Goal: Communication & Community: Answer question/provide support

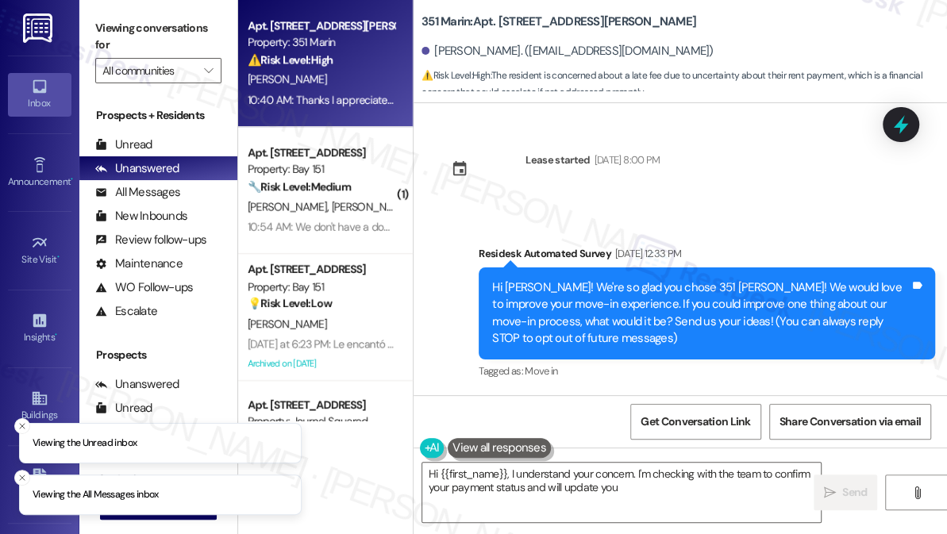
scroll to position [3064, 0]
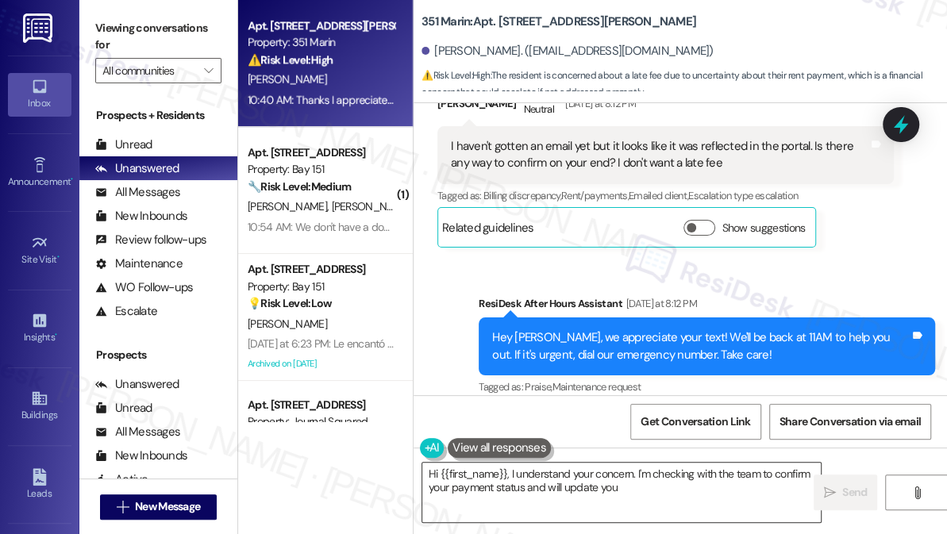
click at [552, 485] on textarea "Hi {{first_name}}, I understand your concern. I'm checking with the team to con…" at bounding box center [621, 493] width 398 height 60
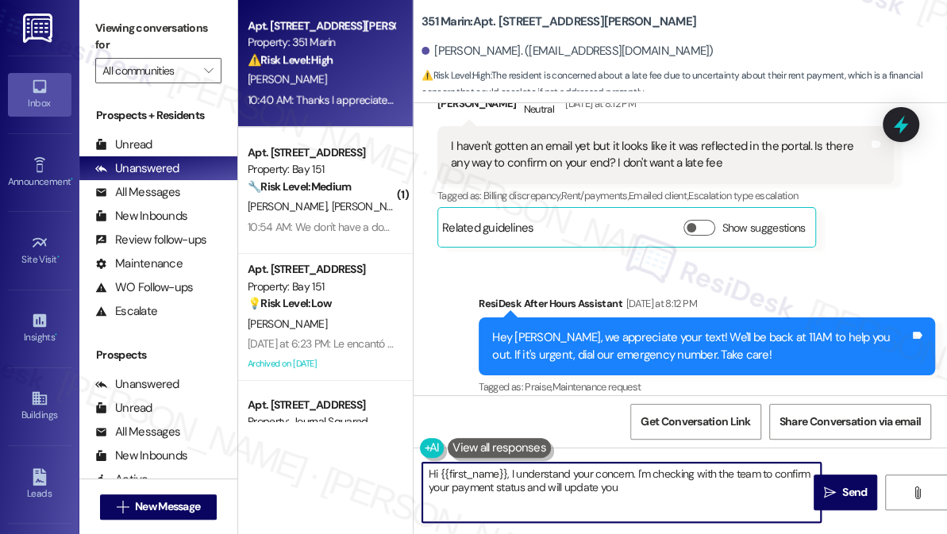
click at [585, 504] on textarea "Hi {{first_name}}, I understand your concern. I'm checking with the team to con…" at bounding box center [621, 493] width 398 height 60
drag, startPoint x: 575, startPoint y: 509, endPoint x: 510, endPoint y: 473, distance: 74.2
click at [510, 473] on textarea "Hi {{first_name}}, I understand your concern. I'm checking with the team to con…" at bounding box center [621, 493] width 398 height 60
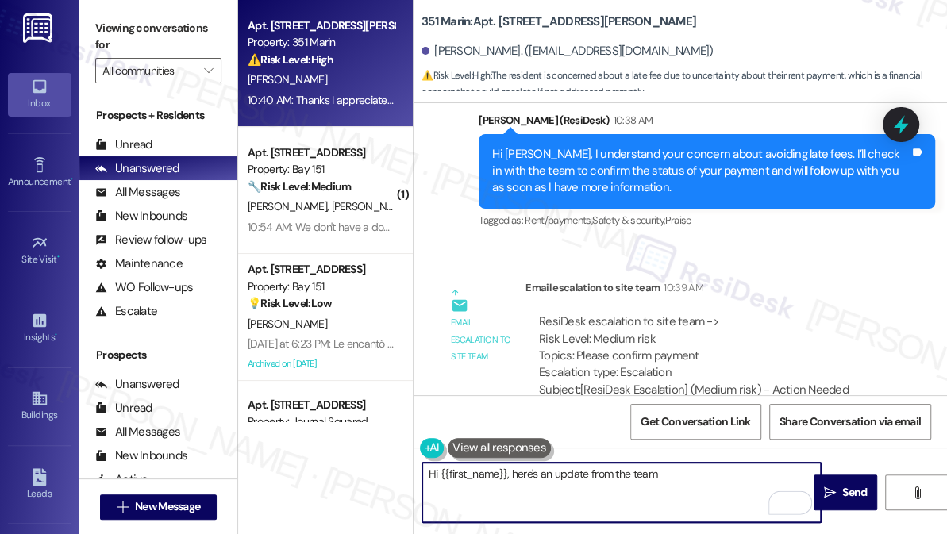
scroll to position [3397, 0]
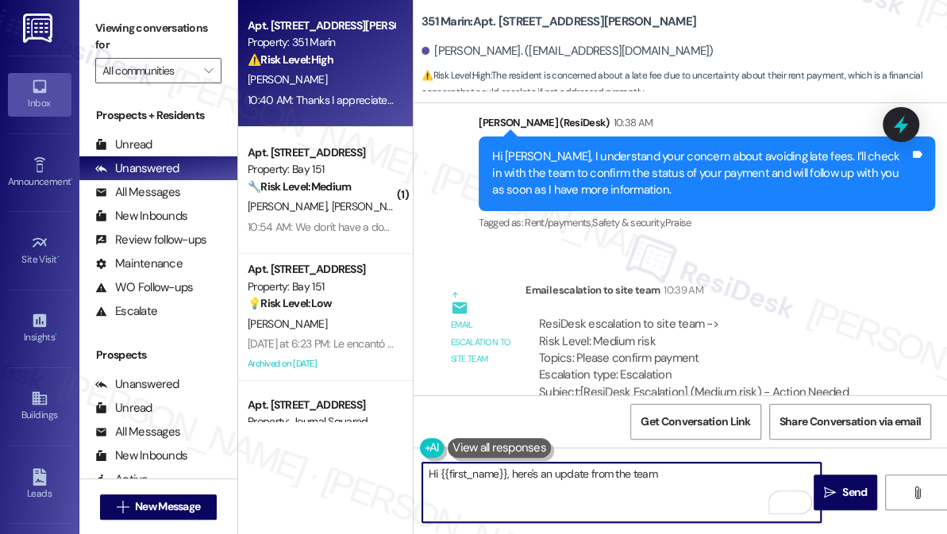
click at [618, 162] on div "Hi [PERSON_NAME], I understand your concern about avoiding late fees. I’ll chec…" at bounding box center [701, 173] width 418 height 51
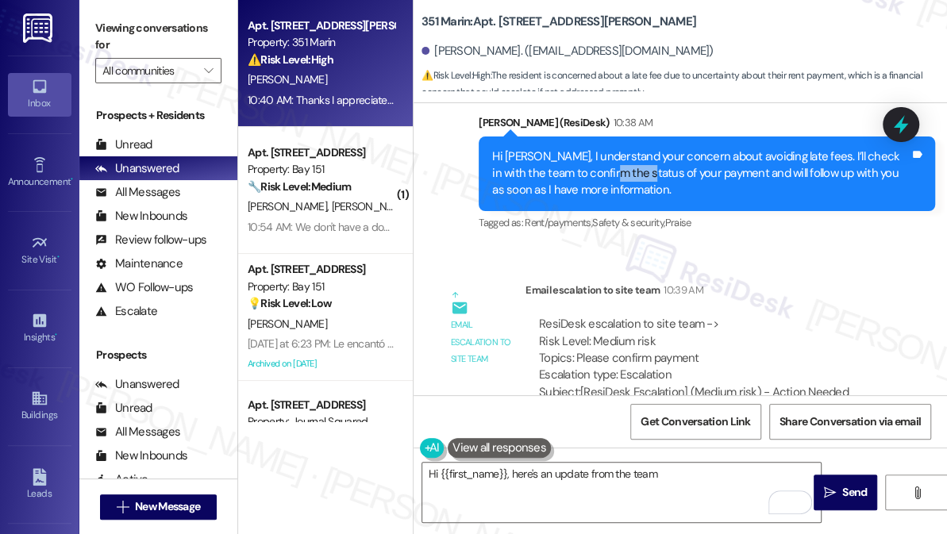
click at [618, 162] on div "Hi [PERSON_NAME], I understand your concern about avoiding late fees. I’ll chec…" at bounding box center [701, 173] width 418 height 51
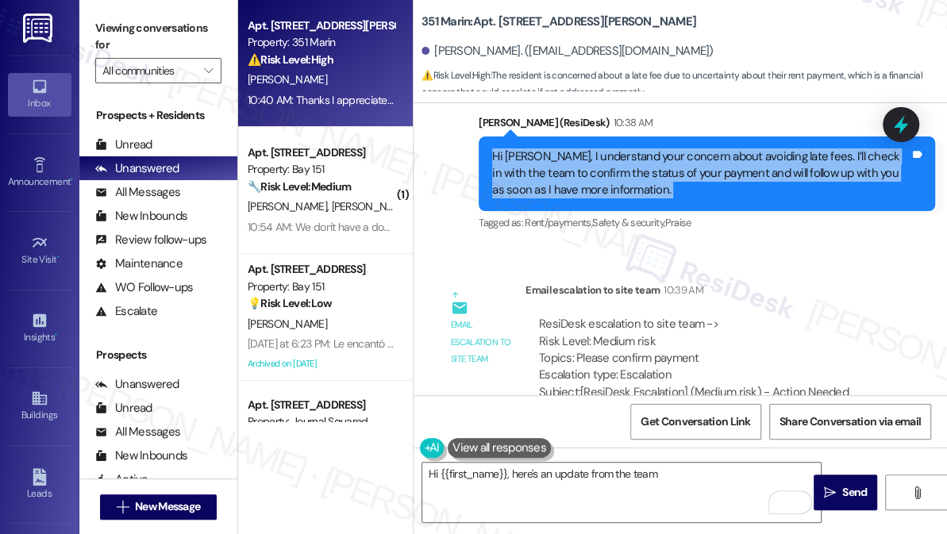
click at [618, 162] on div "Hi [PERSON_NAME], I understand your concern about avoiding late fees. I’ll chec…" at bounding box center [701, 173] width 418 height 51
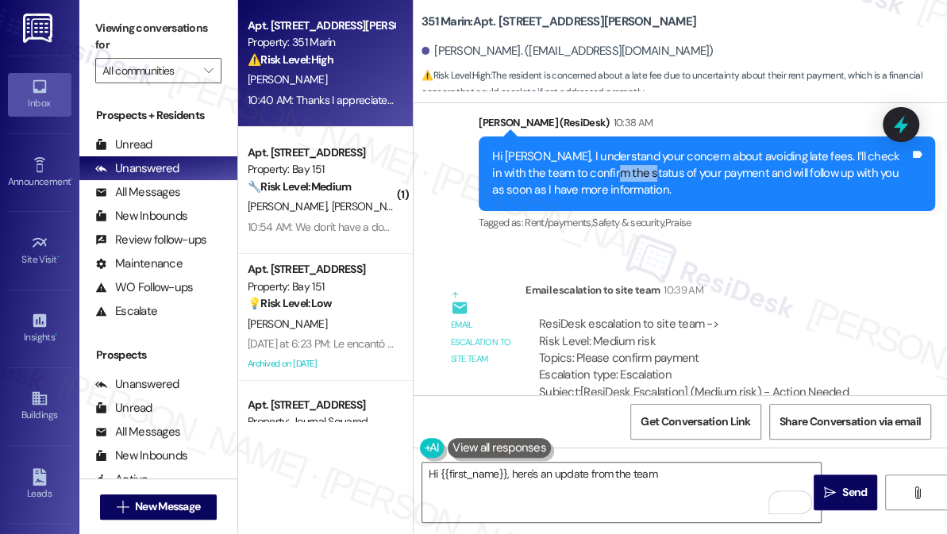
click at [618, 162] on div "Hi [PERSON_NAME], I understand your concern about avoiding late fees. I’ll chec…" at bounding box center [701, 173] width 418 height 51
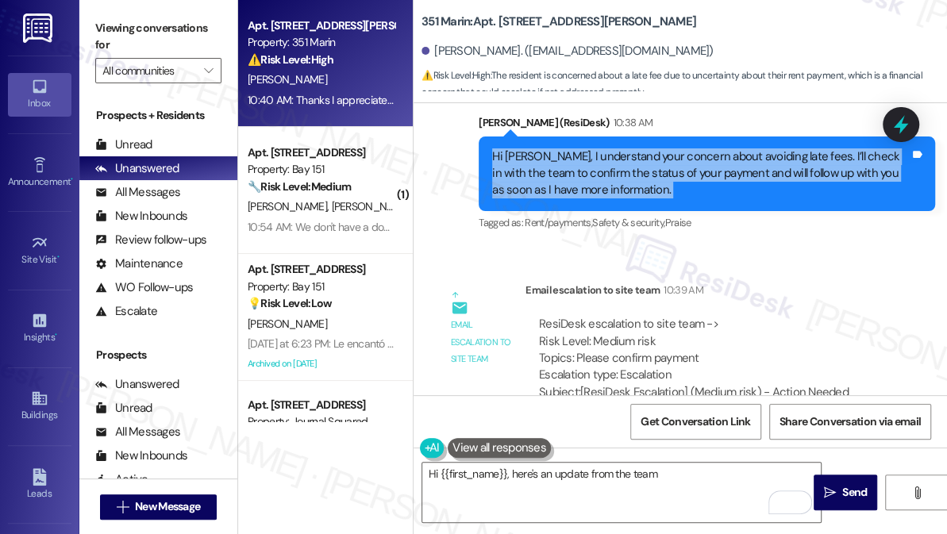
click at [618, 162] on div "Hi [PERSON_NAME], I understand your concern about avoiding late fees. I’ll chec…" at bounding box center [701, 173] width 418 height 51
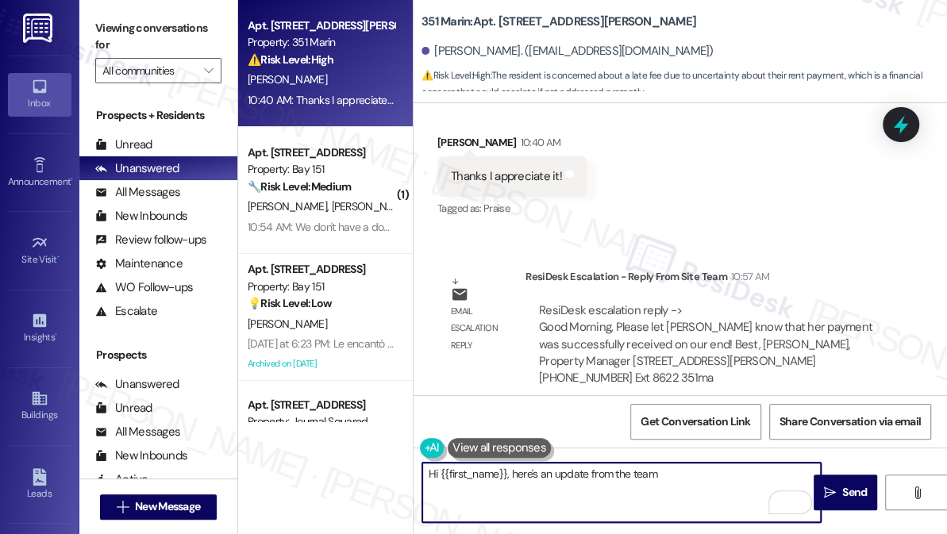
click at [591, 482] on textarea "Hi {{first_name}}, here's an update from the team" at bounding box center [621, 493] width 398 height 60
click at [694, 489] on textarea "Hi {{first_name}}, here's an update from the team" at bounding box center [621, 493] width 398 height 60
paste textarea "Radnyee know that her payment was successfully received on our end!"
drag, startPoint x: 660, startPoint y: 473, endPoint x: 766, endPoint y: 472, distance: 105.6
click at [766, 472] on textarea "Hi {{first_name}}, here's an update from the team, [PERSON_NAME] know that her …" at bounding box center [621, 493] width 398 height 60
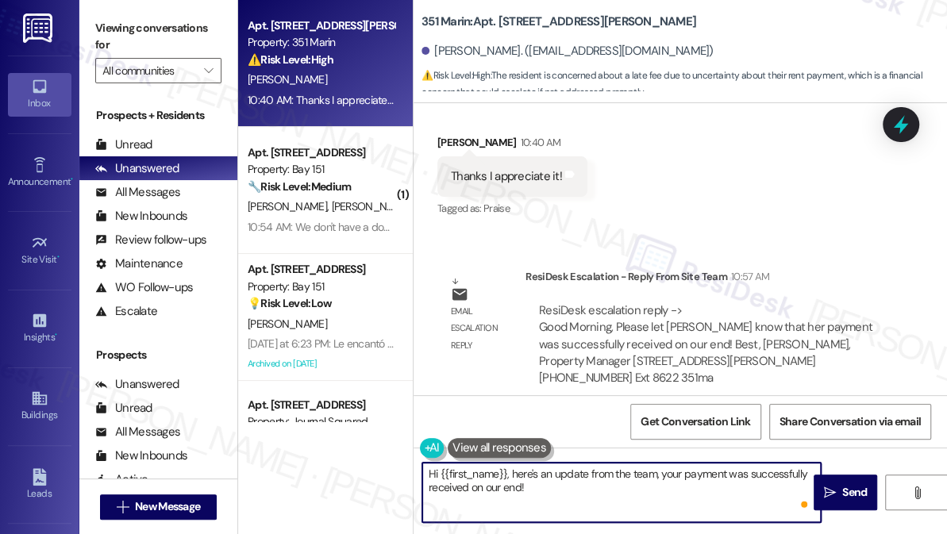
click at [613, 495] on textarea "Hi {{first_name}}, here's an update from the team, your payment was successfull…" at bounding box center [621, 493] width 398 height 60
drag, startPoint x: 533, startPoint y: 492, endPoint x: 524, endPoint y: 483, distance: 13.5
click at [510, 484] on textarea "Hi {{first_name}}, here's an update from the team, your payment was successfull…" at bounding box center [621, 493] width 398 height 60
click at [531, 472] on textarea "Hi {{first_name}}, here's an update from the team, your payment was successfull…" at bounding box center [621, 493] width 398 height 60
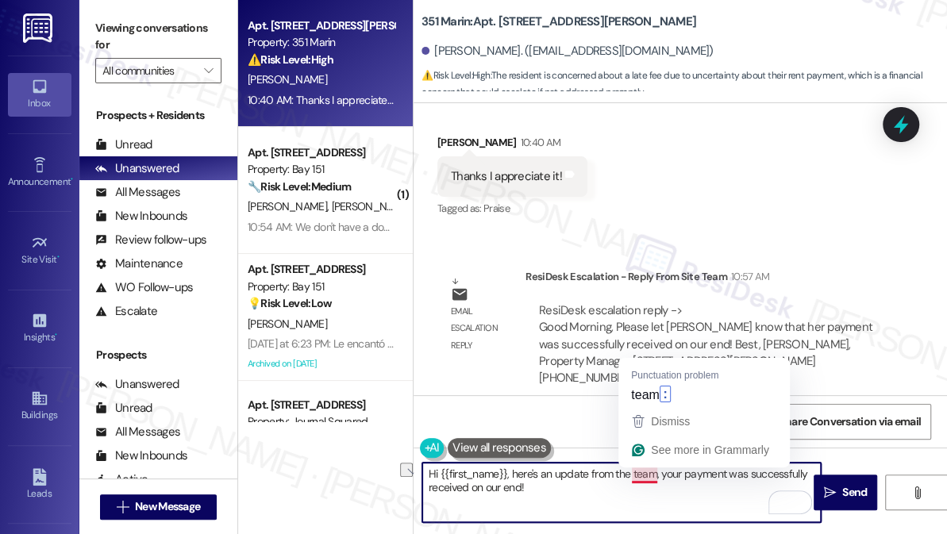
drag, startPoint x: 510, startPoint y: 472, endPoint x: 658, endPoint y: 471, distance: 147.6
click at [658, 471] on textarea "Hi {{first_name}}, here's an update from the team, your payment was successfull…" at bounding box center [621, 493] width 398 height 60
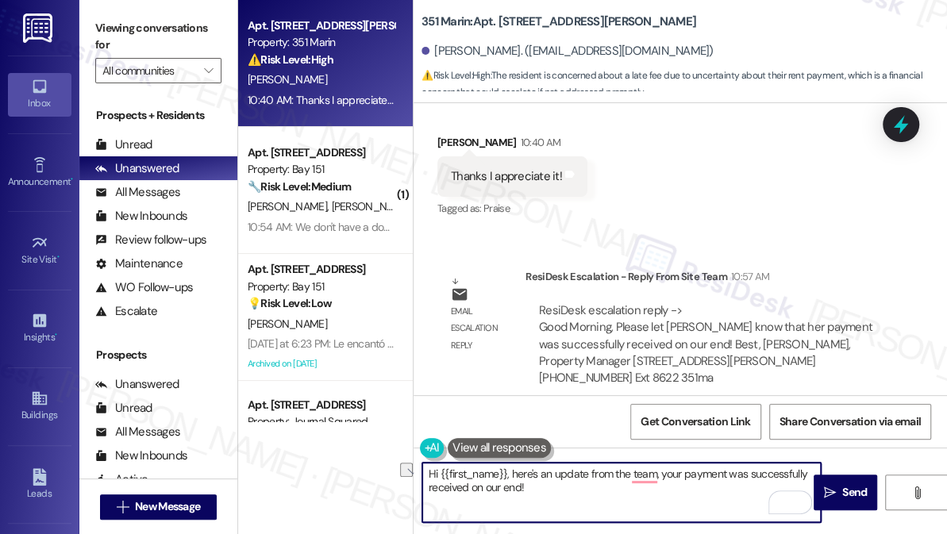
click at [572, 483] on textarea "Hi {{first_name}}, here's an update from the team, your payment was successfull…" at bounding box center [621, 493] width 398 height 60
drag, startPoint x: 510, startPoint y: 469, endPoint x: 616, endPoint y: 478, distance: 106.7
click at [510, 469] on textarea "Hi {{first_name}}, here's an update from the team, your payment was successfull…" at bounding box center [621, 493] width 398 height 60
drag, startPoint x: 606, startPoint y: 494, endPoint x: 563, endPoint y: 483, distance: 44.3
click at [606, 494] on textarea "Hi {{first_name}}, here's an update from the team, your payment was successfull…" at bounding box center [621, 493] width 398 height 60
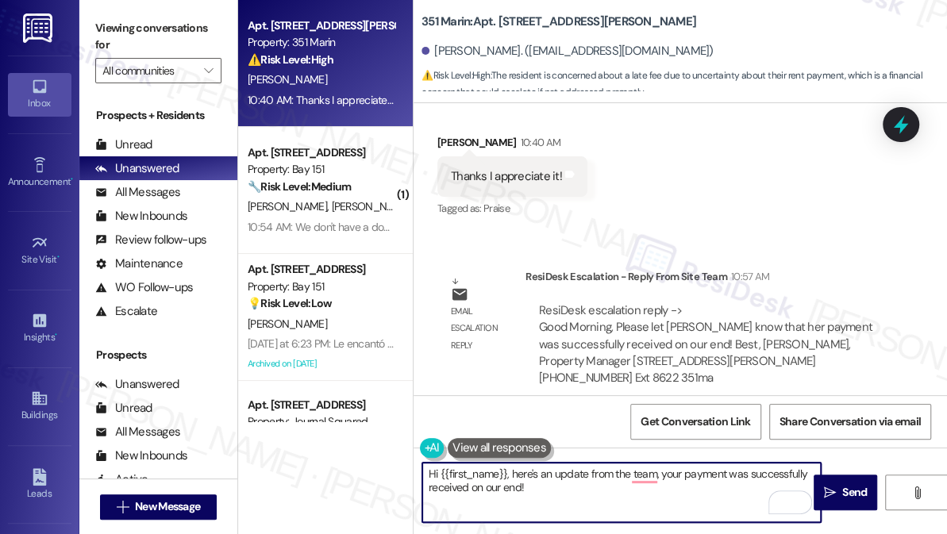
drag, startPoint x: 510, startPoint y: 470, endPoint x: 520, endPoint y: 470, distance: 10.3
click at [510, 470] on textarea "Hi {{first_name}}, here's an update from the team, your payment was successfull…" at bounding box center [621, 493] width 398 height 60
click at [607, 496] on textarea "Hi {{first_name}}, good news! Here's an update from the team: your payment was …" at bounding box center [621, 493] width 398 height 60
click at [624, 472] on textarea "Hi {{first_name}}, good news! Here's an update from the team: your payment was …" at bounding box center [621, 493] width 398 height 60
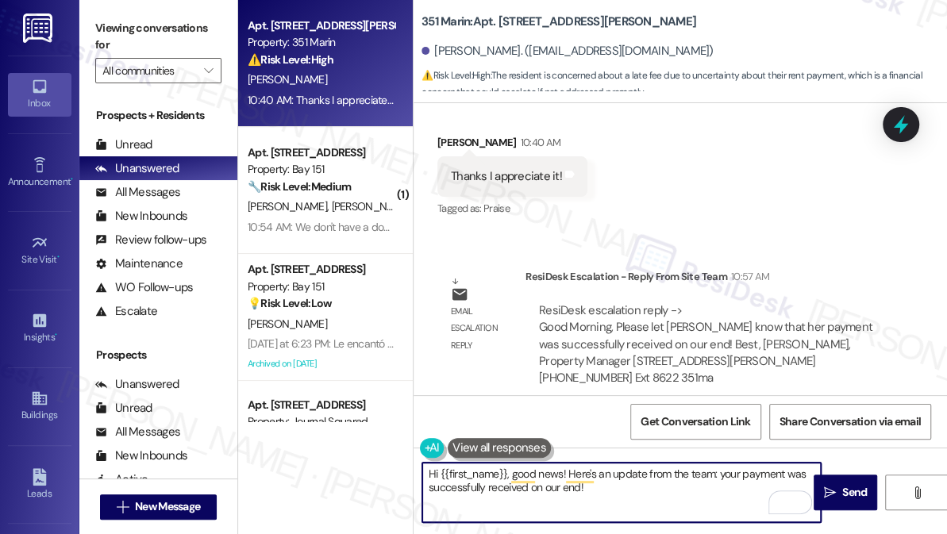
click at [624, 472] on textarea "Hi {{first_name}}, good news! Here's an update from the team: your payment was …" at bounding box center [621, 493] width 398 height 60
click at [645, 484] on textarea "Hi {{first_name}}, good news! Here's an update from the team: your payment was …" at bounding box center [621, 493] width 398 height 60
drag, startPoint x: 713, startPoint y: 469, endPoint x: 745, endPoint y: 469, distance: 31.8
click at [713, 469] on textarea "Hi {{first_name}}, good news! Here's an update from the team: your payment was …" at bounding box center [621, 493] width 398 height 60
click at [622, 488] on textarea "Hi {{first_name}}, good news! Here's an update from the team. Your payment was …" at bounding box center [621, 493] width 398 height 60
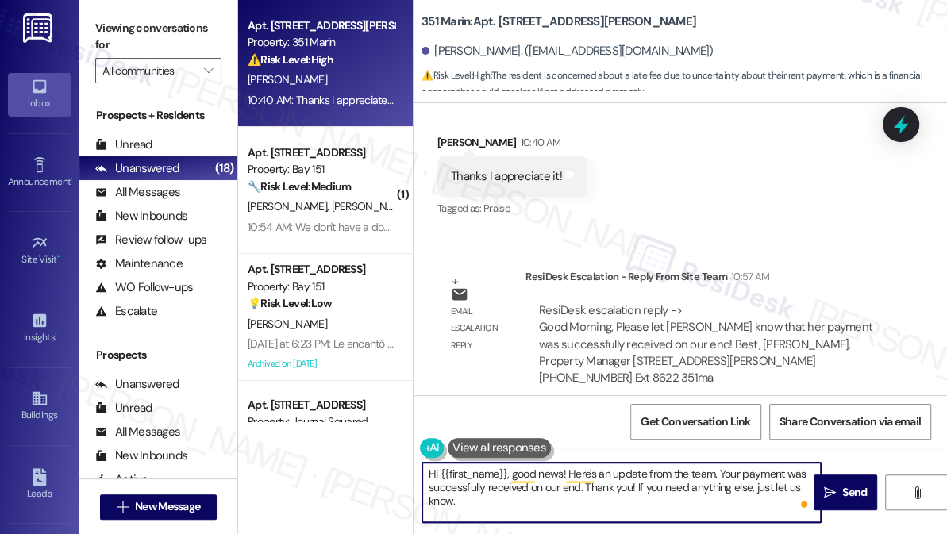
click at [599, 486] on textarea "Hi {{first_name}}, good news! Here's an update from the team. Your payment was …" at bounding box center [621, 493] width 398 height 60
click at [573, 496] on textarea "Hi {{first_name}}, good news! Here's an update from the team. Your payment was …" at bounding box center [621, 493] width 398 height 60
click at [572, 490] on textarea "Hi {{first_name}}, good news! Here's an update from the team. Your payment was …" at bounding box center [621, 493] width 398 height 60
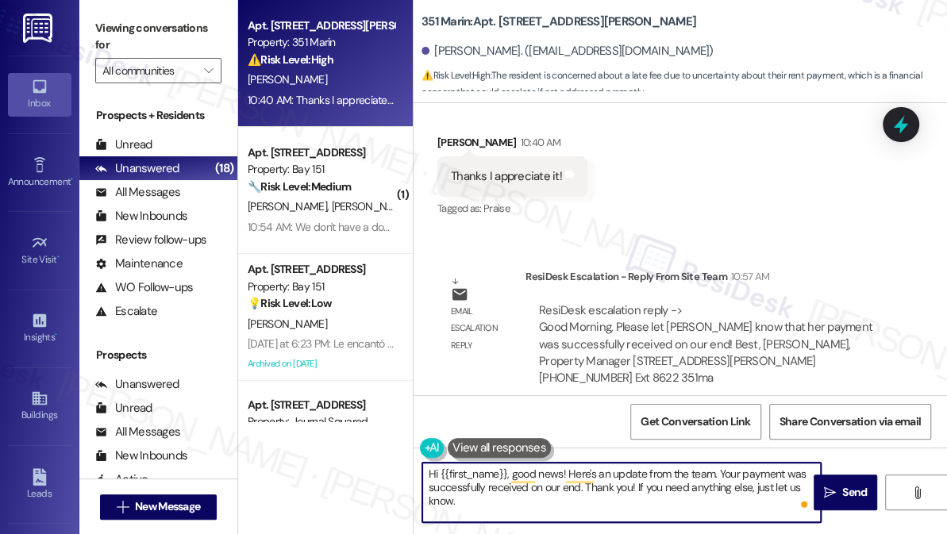
click at [572, 490] on textarea "Hi {{first_name}}, good news! Here's an update from the team. Your payment was …" at bounding box center [621, 493] width 398 height 60
click at [540, 507] on textarea "Hi {{first_name}}, good news! Here's an update from the team. Your payment was …" at bounding box center [621, 493] width 398 height 60
drag, startPoint x: 629, startPoint y: 503, endPoint x: 664, endPoint y: 487, distance: 39.1
click at [664, 487] on textarea "Hi {{first_name}}, good news! Here's an update from the team. Your payment was …" at bounding box center [621, 493] width 398 height 60
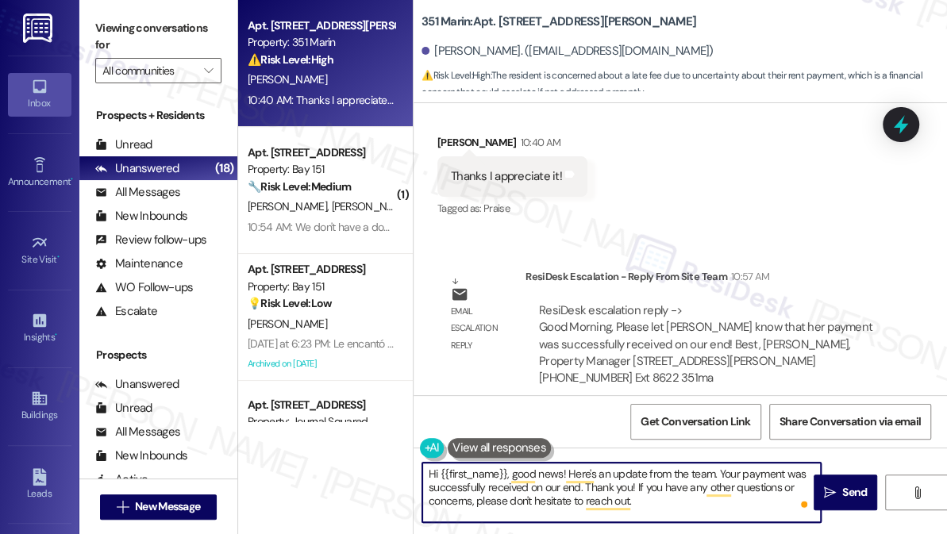
click at [694, 511] on textarea "Hi {{first_name}}, good news! Here's an update from the team. Your payment was …" at bounding box center [621, 493] width 398 height 60
type textarea "Hi {{first_name}}, good news! Here's an update from the team. Your payment was …"
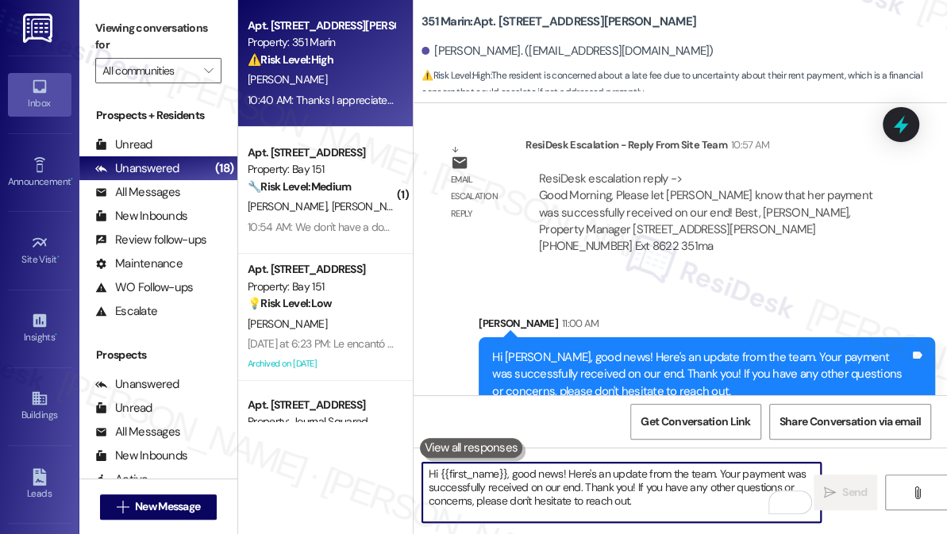
scroll to position [3901, 0]
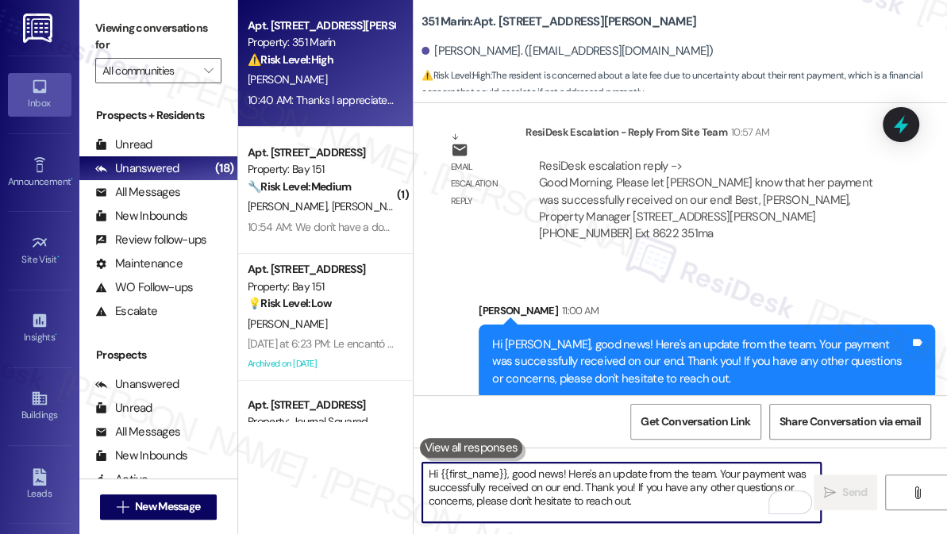
click at [575, 337] on div "Hi [PERSON_NAME], good news! Here's an update from the team. Your payment was s…" at bounding box center [701, 362] width 418 height 51
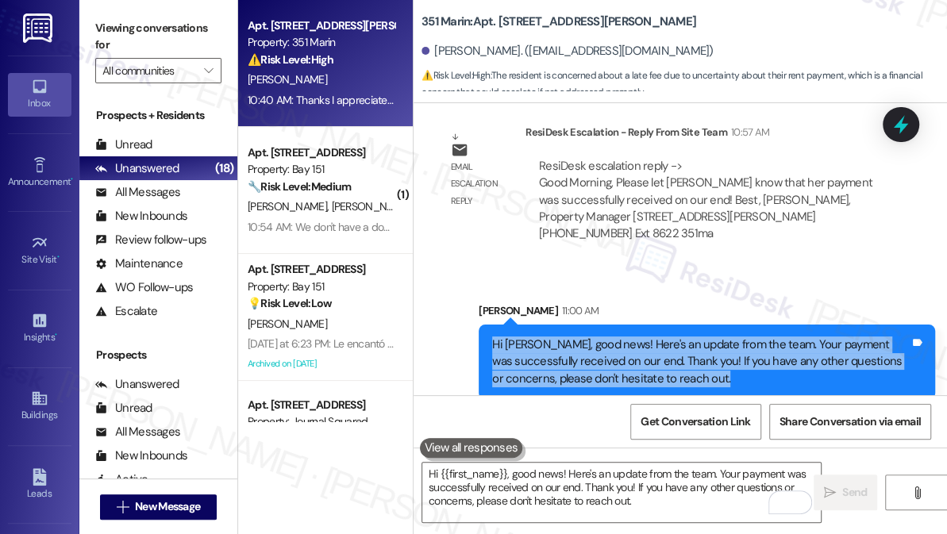
drag, startPoint x: 575, startPoint y: 333, endPoint x: 550, endPoint y: 319, distance: 28.5
click at [575, 337] on div "Hi [PERSON_NAME], good news! Here's an update from the team. Your payment was s…" at bounding box center [701, 362] width 418 height 51
click at [625, 337] on div "Hi [PERSON_NAME], good news! Here's an update from the team. Your payment was s…" at bounding box center [701, 362] width 418 height 51
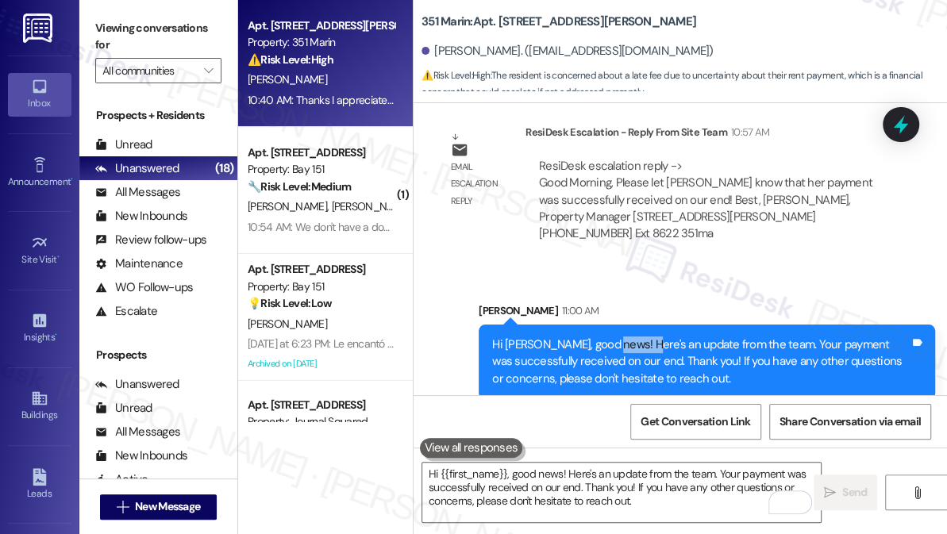
click at [625, 337] on div "Hi [PERSON_NAME], good news! Here's an update from the team. Your payment was s…" at bounding box center [701, 362] width 418 height 51
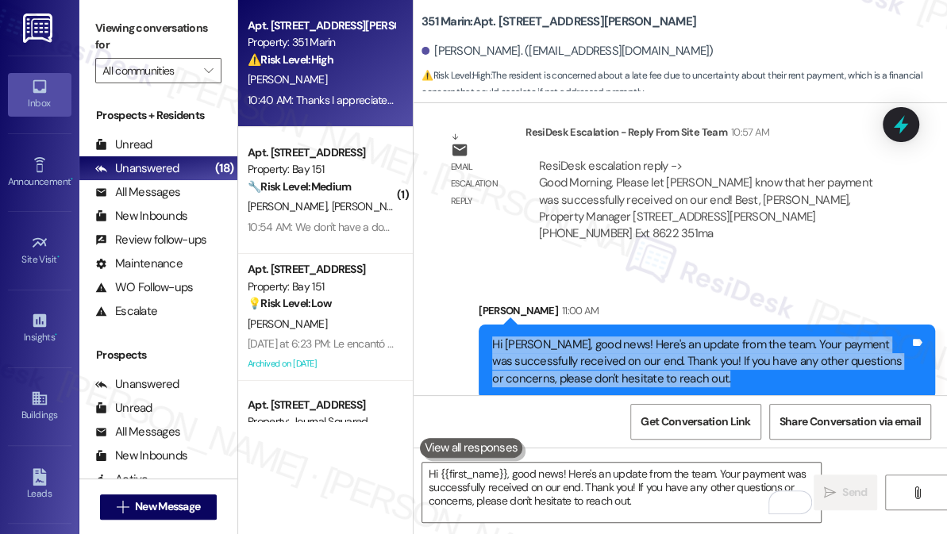
click at [625, 337] on div "Hi [PERSON_NAME], good news! Here's an update from the team. Your payment was s…" at bounding box center [701, 362] width 418 height 51
